Goal: Task Accomplishment & Management: Use online tool/utility

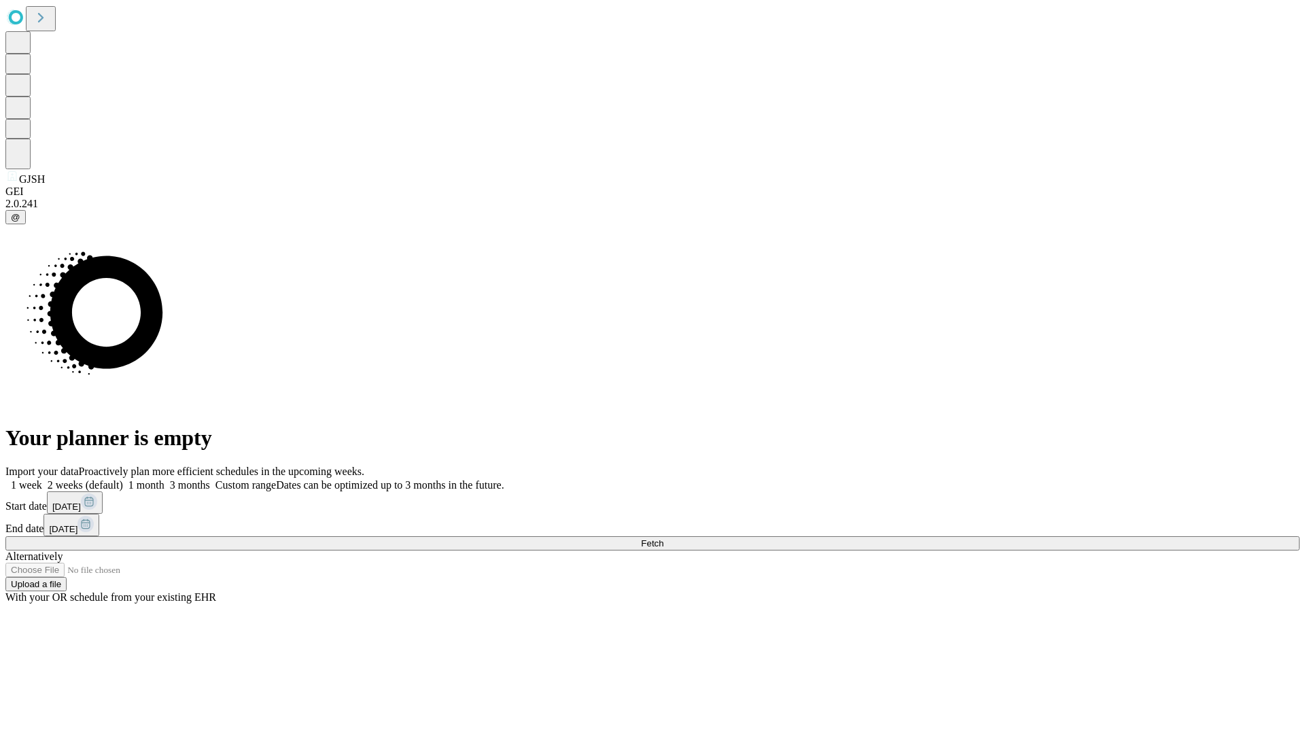
click at [663, 538] on span "Fetch" at bounding box center [652, 543] width 22 height 10
